Goal: Task Accomplishment & Management: Manage account settings

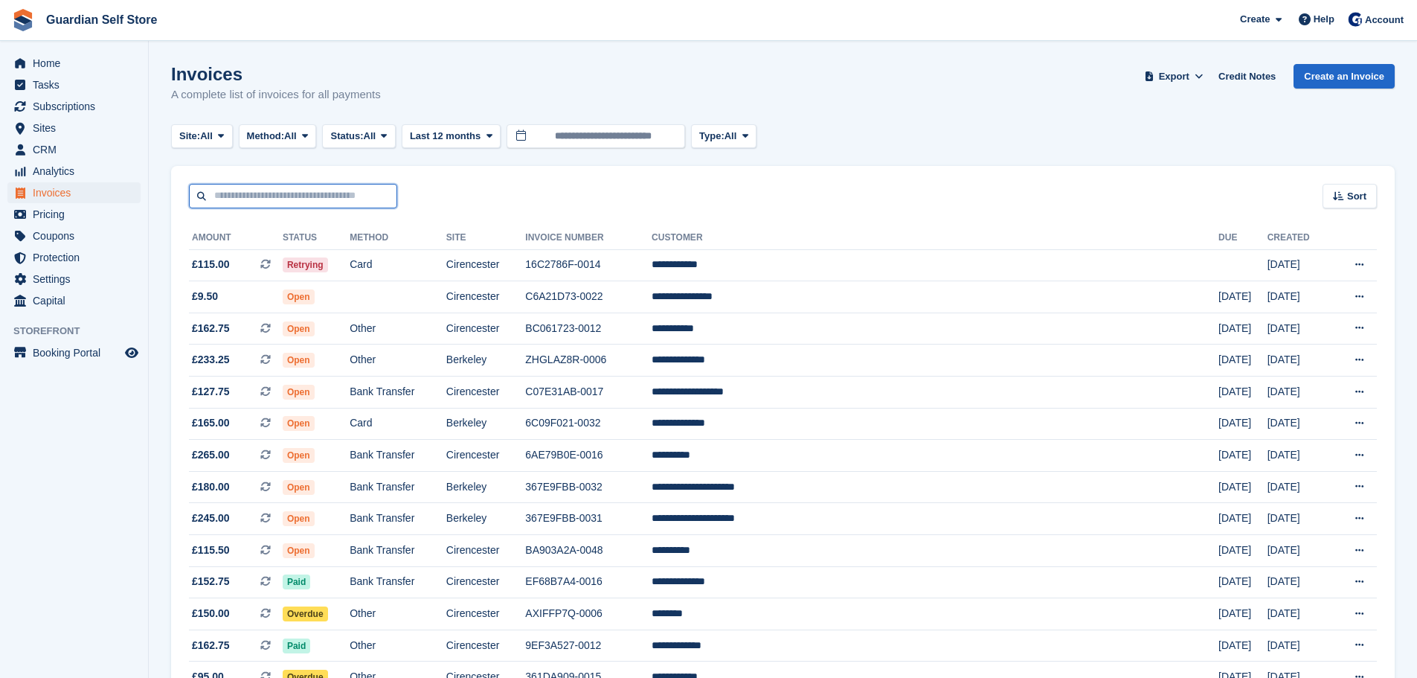
click at [307, 185] on input "text" at bounding box center [293, 196] width 208 height 25
type input "****"
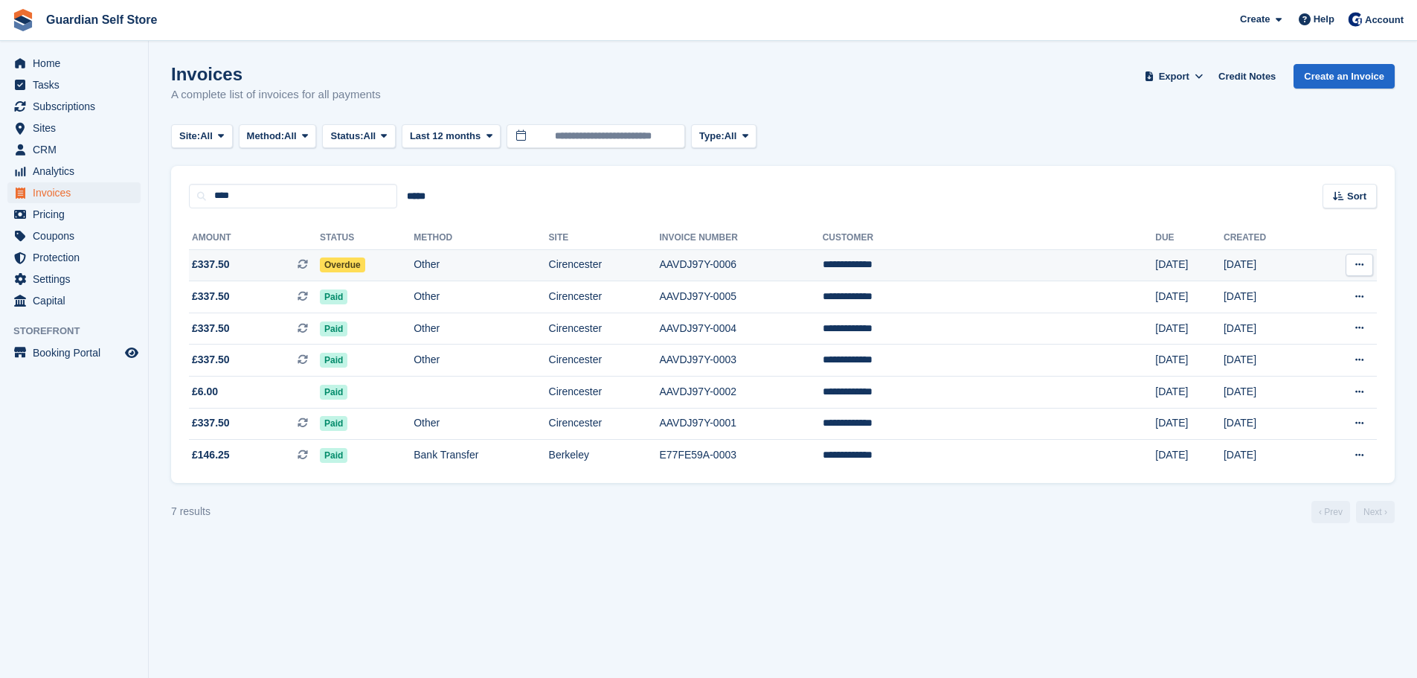
click at [273, 257] on span "£337.50 This is a recurring subscription invoice." at bounding box center [254, 265] width 131 height 16
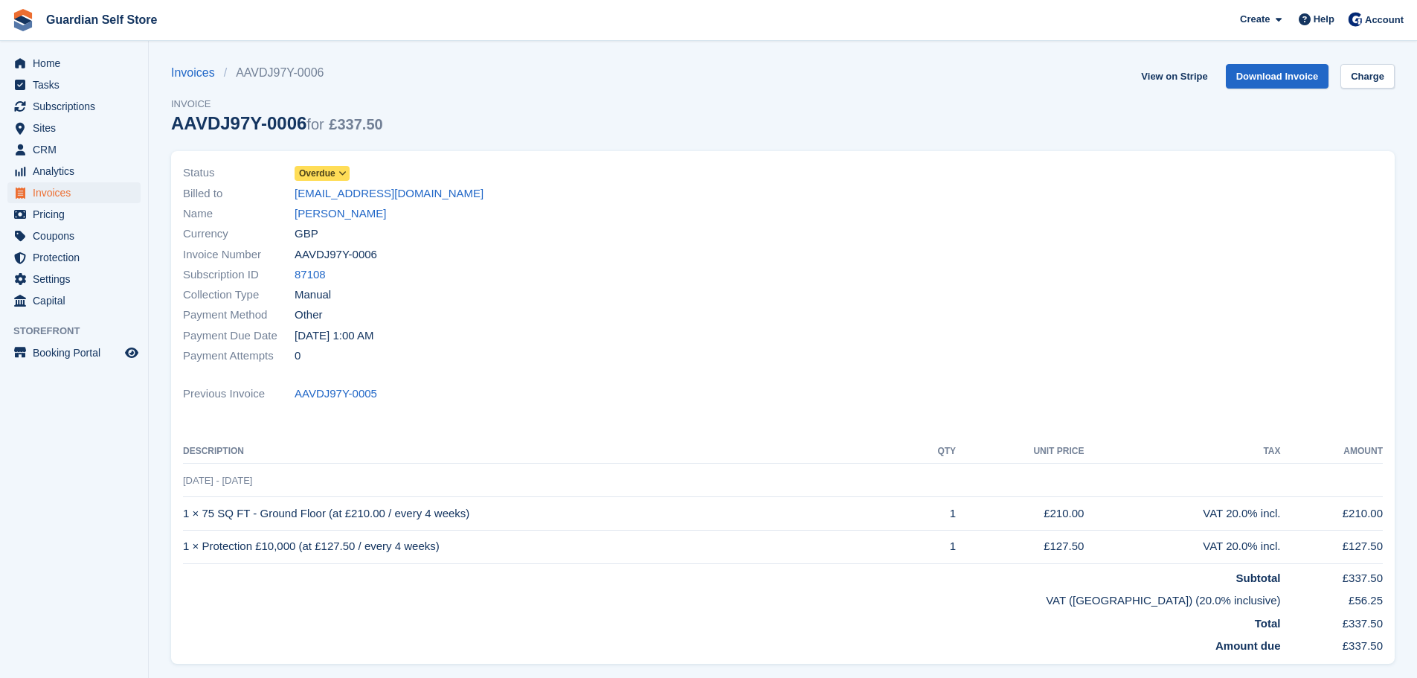
click at [324, 180] on span "Overdue" at bounding box center [317, 173] width 36 height 13
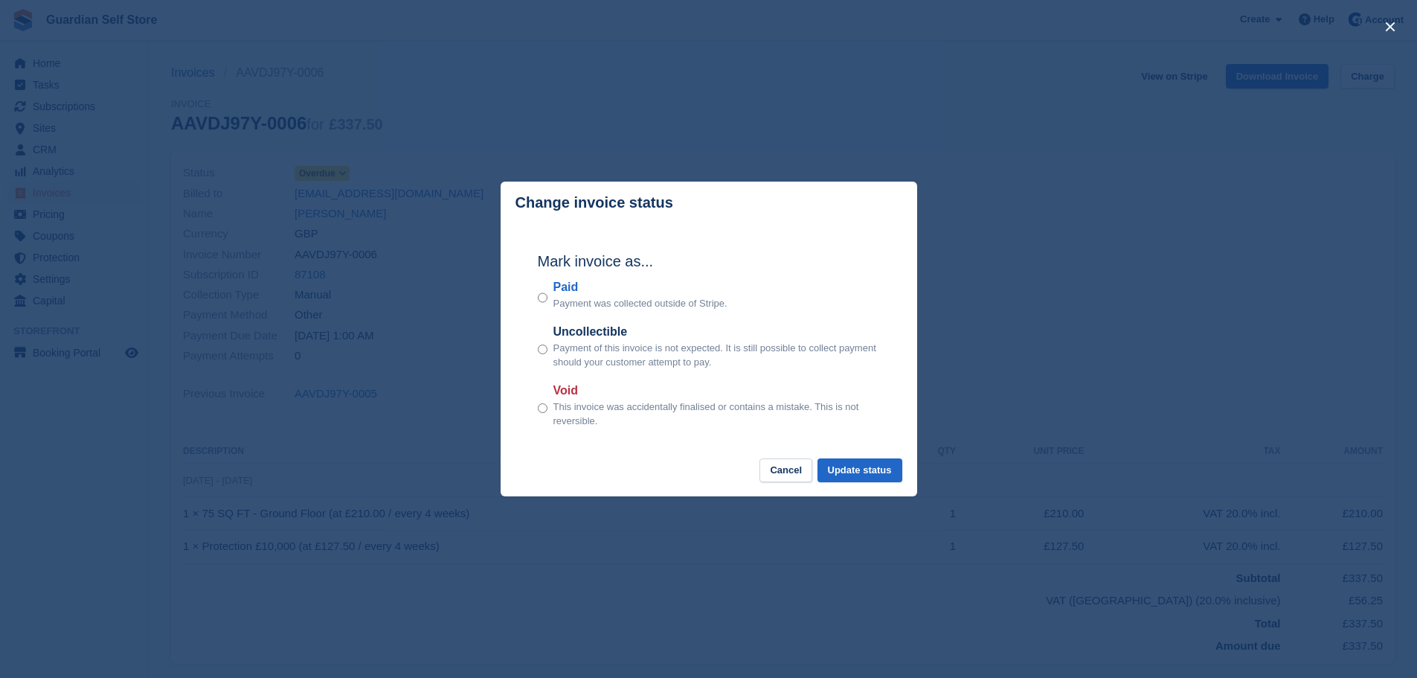
click at [555, 293] on label "Paid" at bounding box center [641, 287] width 174 height 18
click at [864, 465] on button "Update status" at bounding box center [860, 470] width 85 height 25
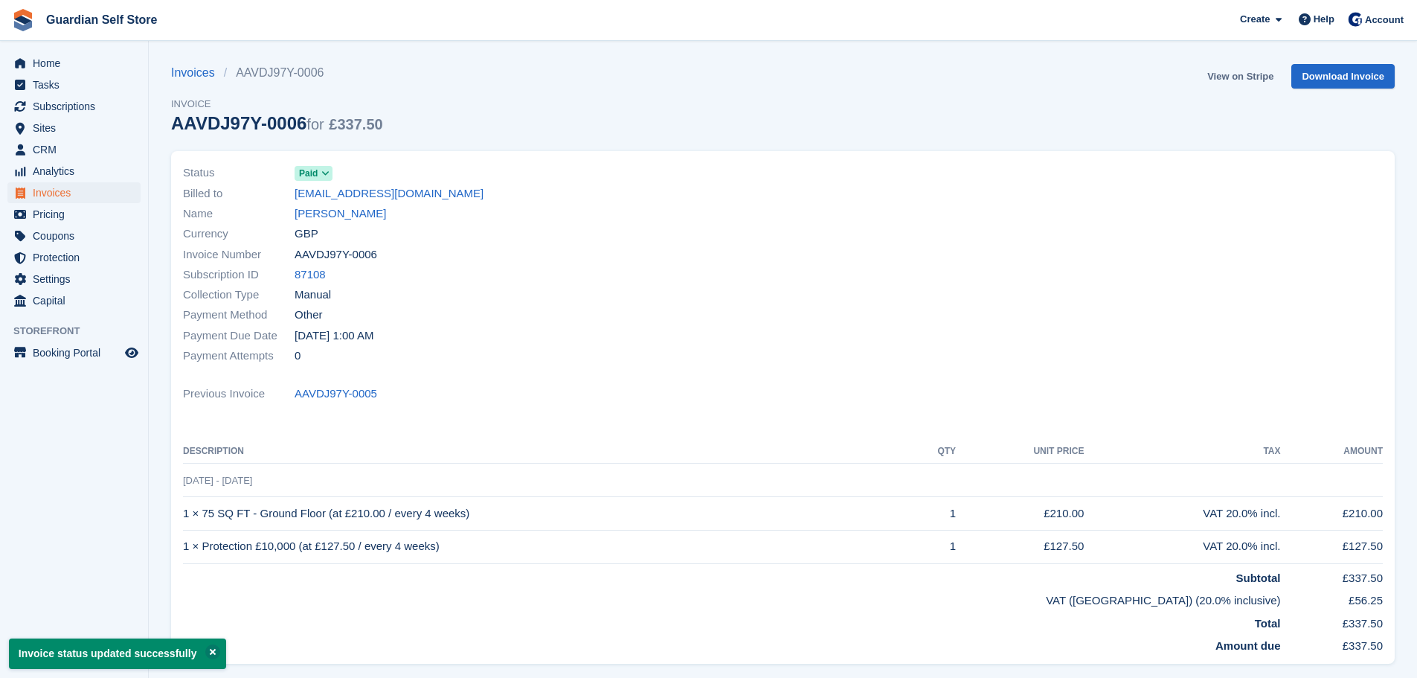
click at [1220, 74] on link "View on Stripe" at bounding box center [1241, 76] width 78 height 25
click at [103, 69] on span "Home" at bounding box center [77, 63] width 89 height 21
